Goal: Information Seeking & Learning: Learn about a topic

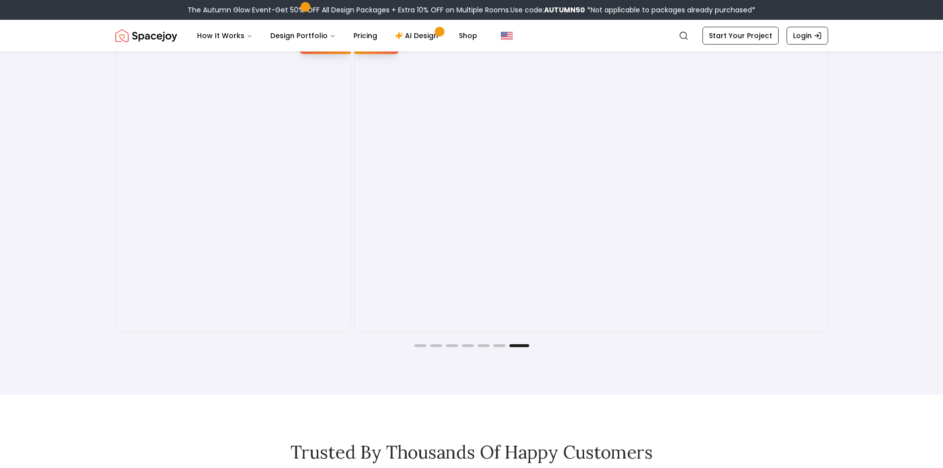
scroll to position [1733, 0]
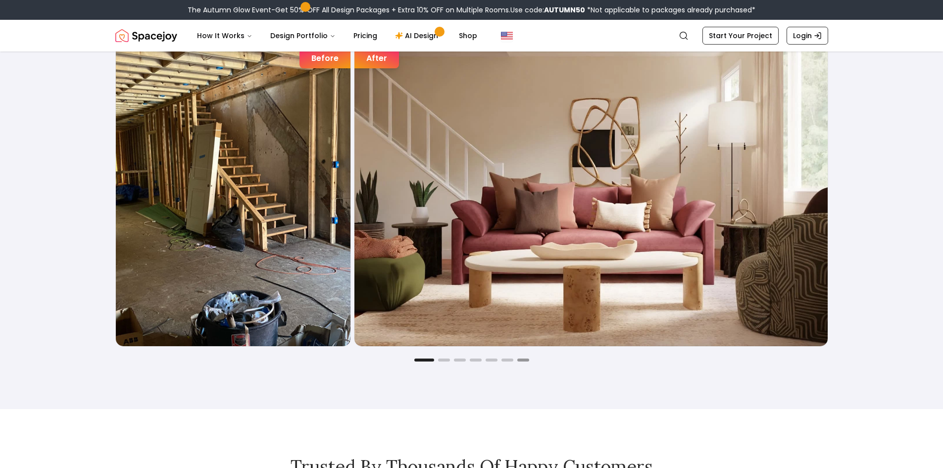
drag, startPoint x: 705, startPoint y: 267, endPoint x: 526, endPoint y: 359, distance: 201.1
click at [526, 329] on button "Go to slide 7" at bounding box center [523, 359] width 12 height 3
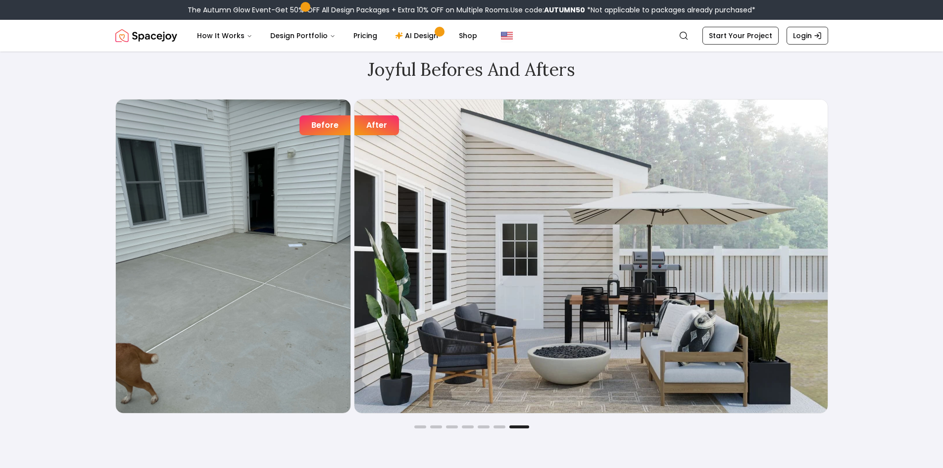
scroll to position [1683, 0]
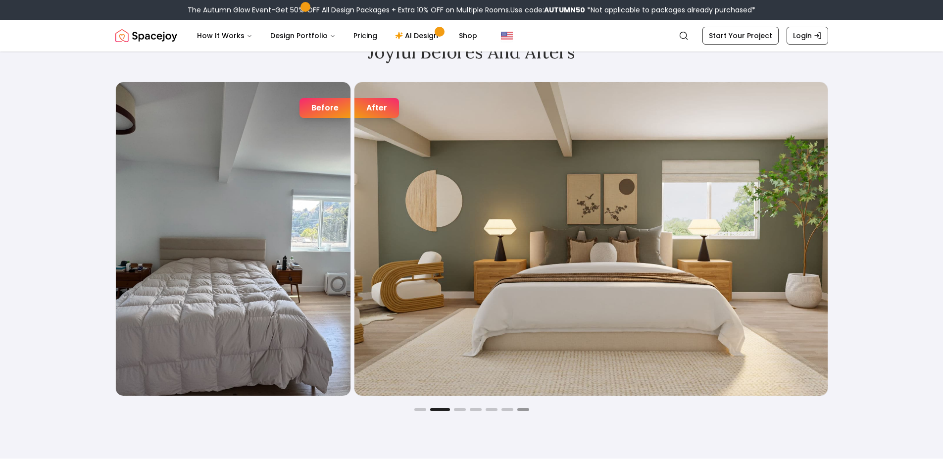
click at [528, 329] on button "Go to slide 7" at bounding box center [523, 409] width 12 height 3
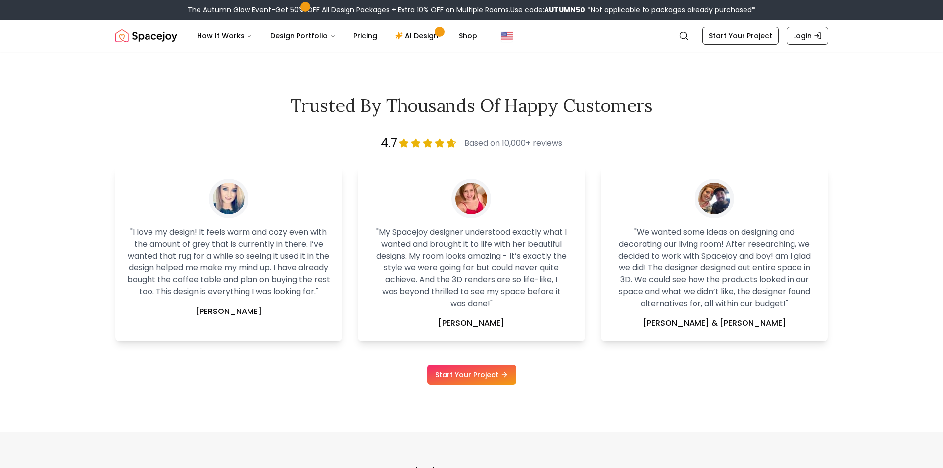
scroll to position [2228, 0]
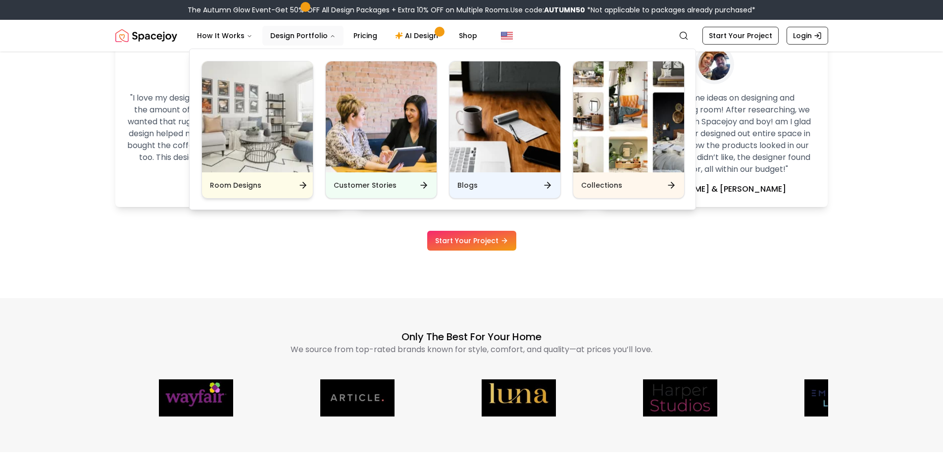
click at [265, 184] on div "Room Designs" at bounding box center [257, 185] width 111 height 26
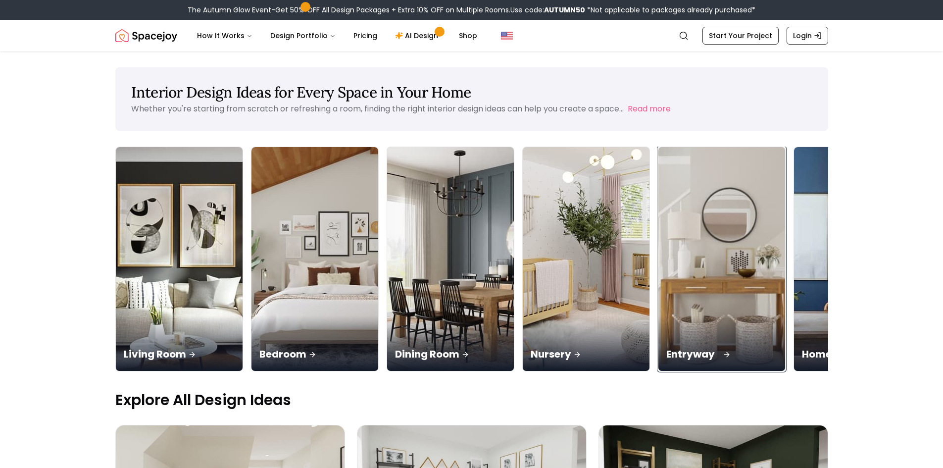
click at [691, 351] on p "Entryway" at bounding box center [721, 354] width 111 height 14
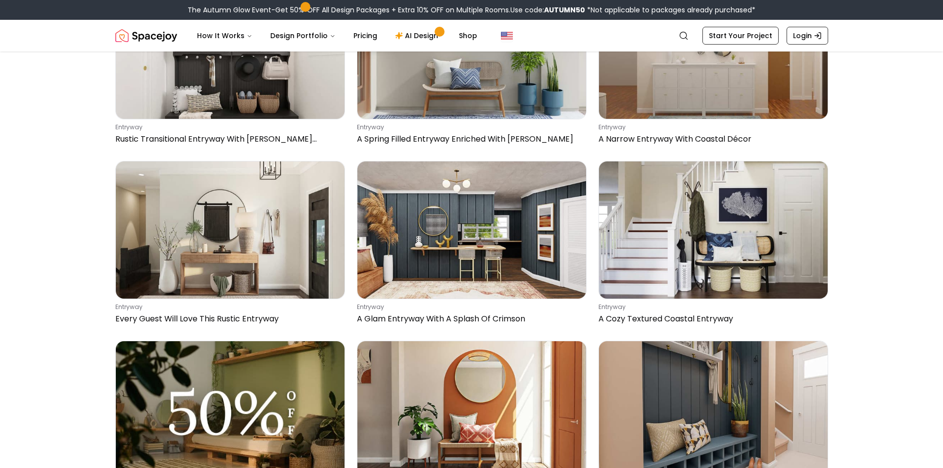
scroll to position [2327, 0]
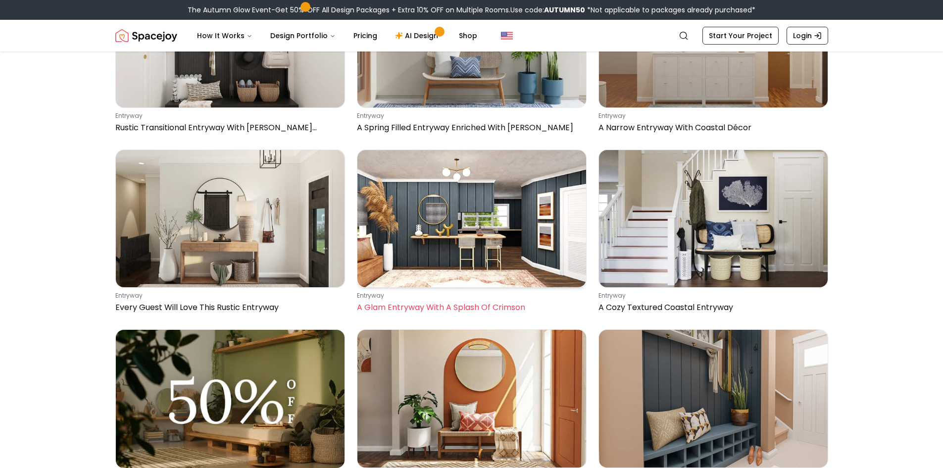
click at [431, 258] on img at bounding box center [471, 218] width 229 height 137
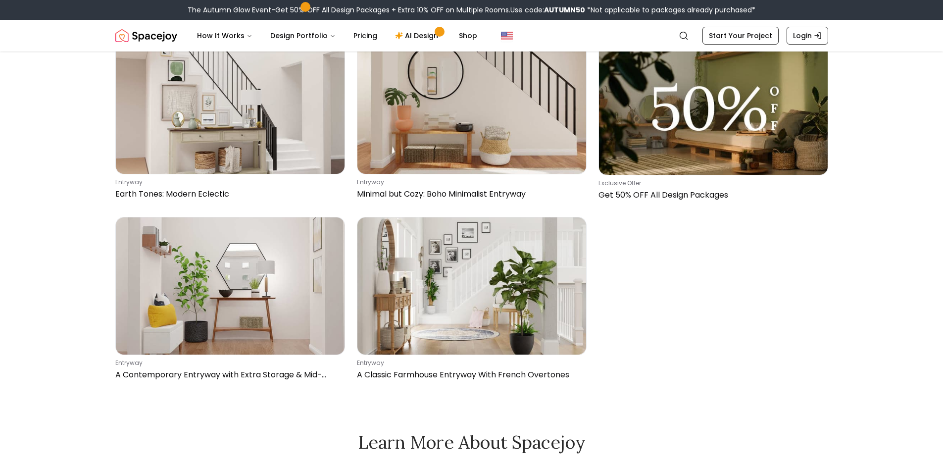
scroll to position [4258, 0]
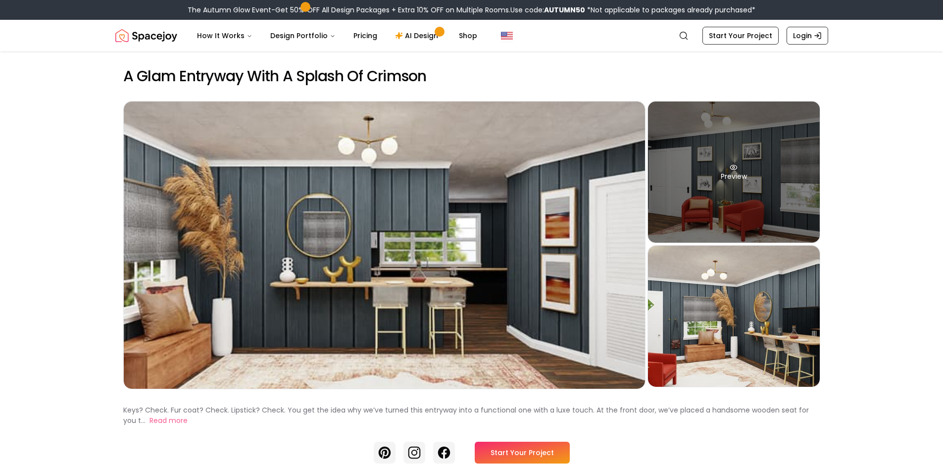
click at [729, 216] on div "Preview" at bounding box center [734, 172] width 172 height 141
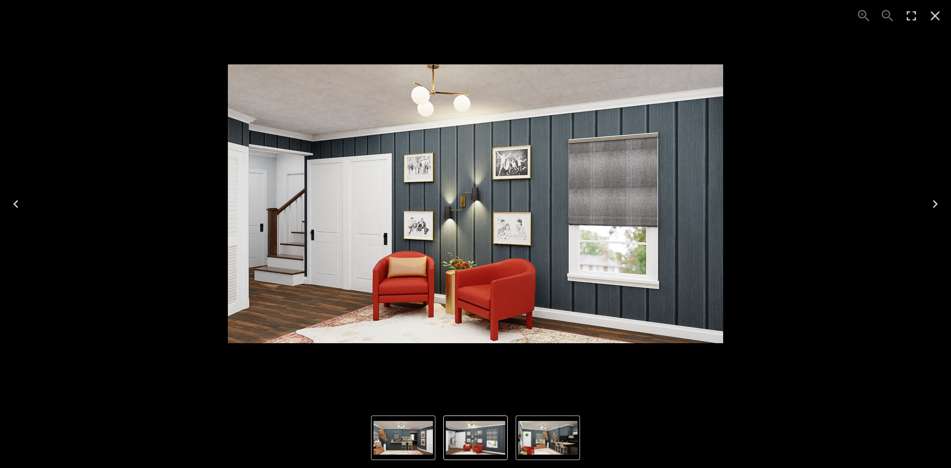
click at [933, 200] on icon "Next" at bounding box center [935, 204] width 16 height 16
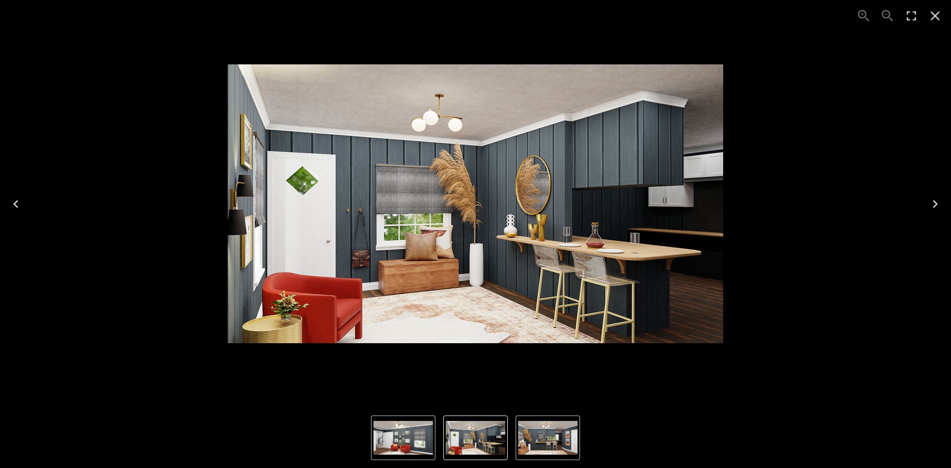
click at [933, 200] on icon "Next" at bounding box center [935, 204] width 16 height 16
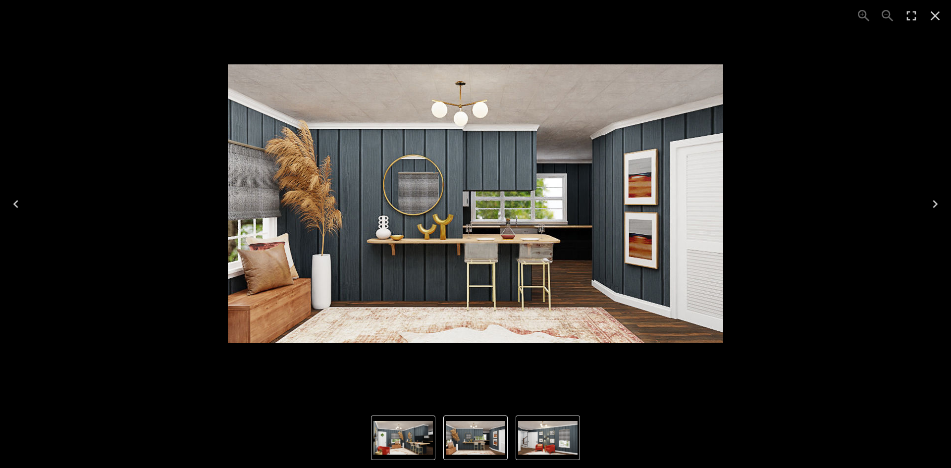
click at [938, 13] on icon "Close" at bounding box center [934, 15] width 9 height 9
